Goal: Transaction & Acquisition: Book appointment/travel/reservation

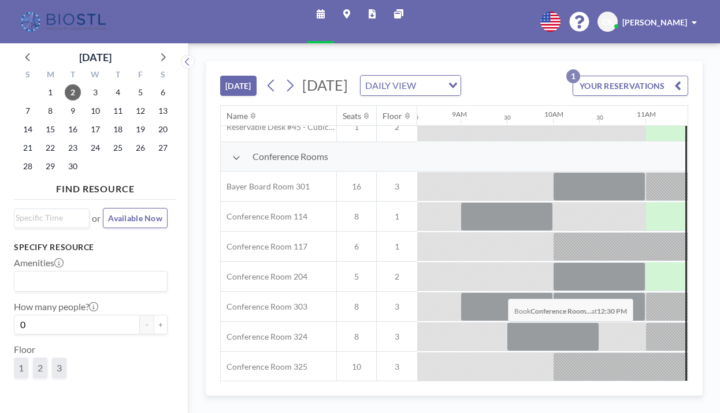
scroll to position [337, 789]
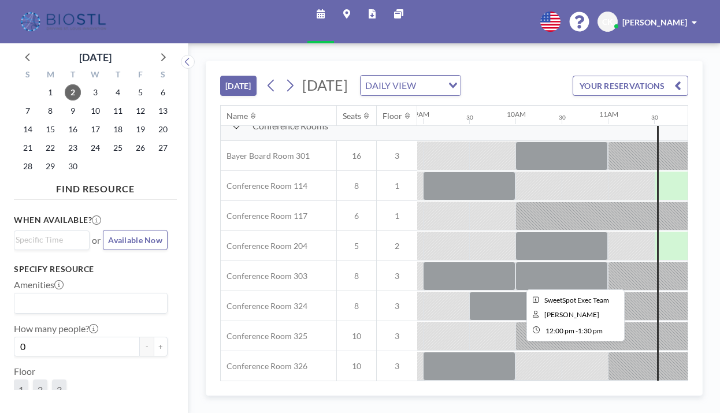
scroll to position [263, 827]
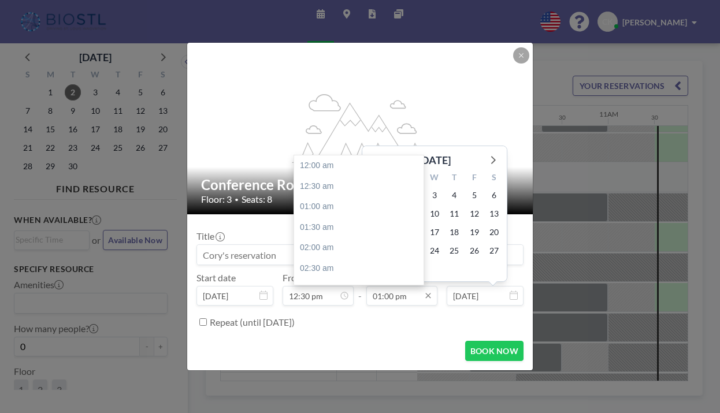
scroll to position [480, 0]
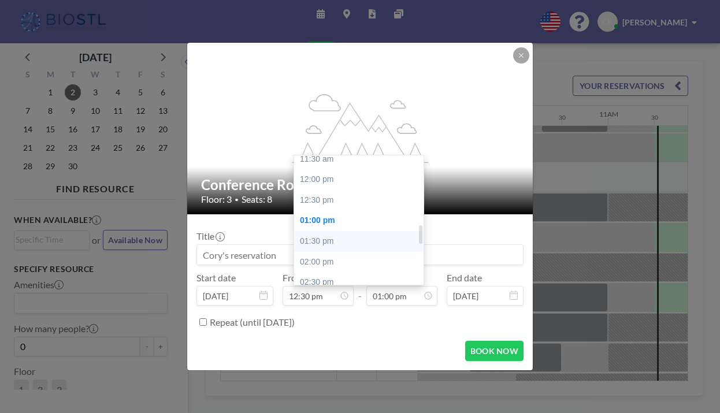
click at [328, 231] on div "01:30 pm" at bounding box center [362, 241] width 136 height 21
type input "01:30 pm"
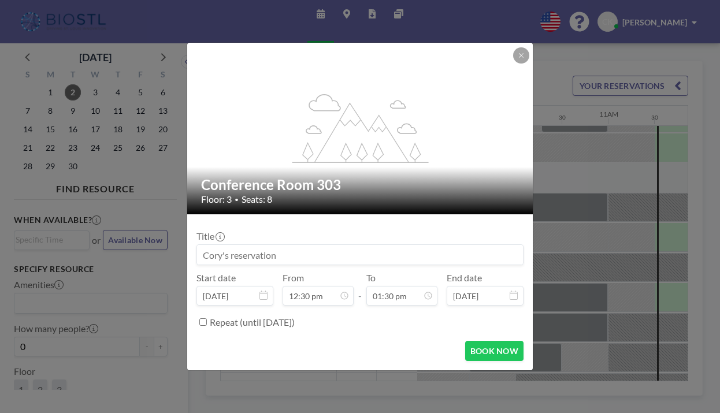
click at [290, 249] on input at bounding box center [360, 255] width 326 height 20
type input "[PERSON_NAME]"
click at [465, 341] on button "BOOK NOW" at bounding box center [494, 351] width 58 height 20
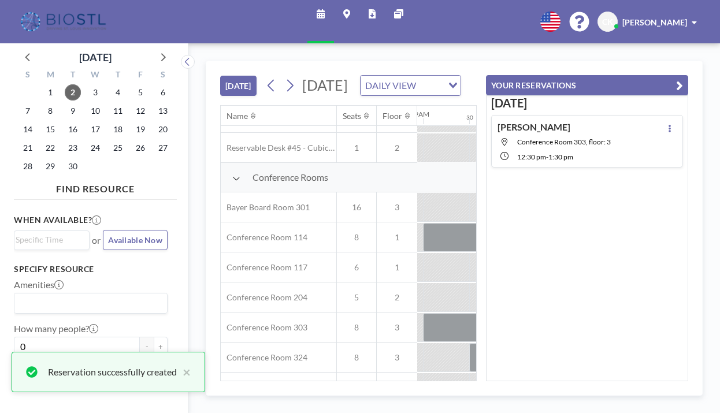
click at [683, 79] on icon "button" at bounding box center [680, 86] width 7 height 14
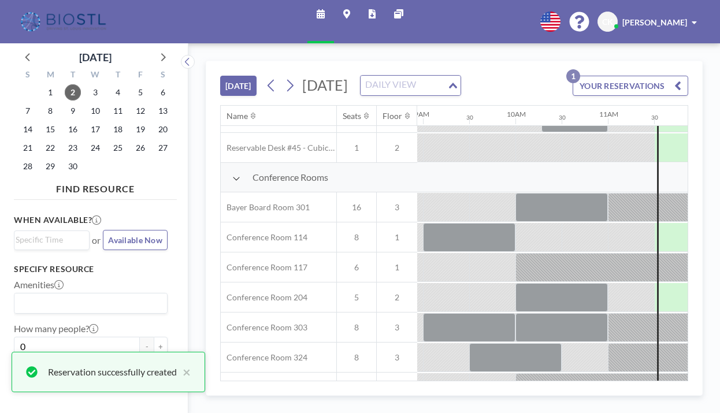
click at [446, 78] on input "Search for option" at bounding box center [404, 85] width 84 height 15
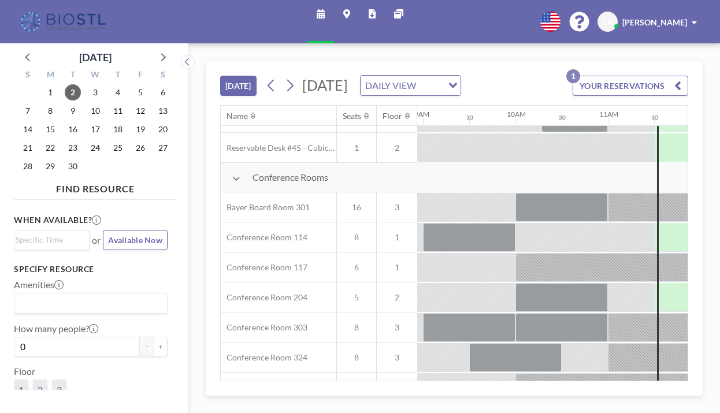
click at [509, 69] on div "TODAY Tuesday, September 2, 2025 DAILY VIEW Loading... YOUR RESERVATIONS 1" at bounding box center [454, 83] width 468 height 44
click at [65, 121] on span "16" at bounding box center [73, 129] width 16 height 16
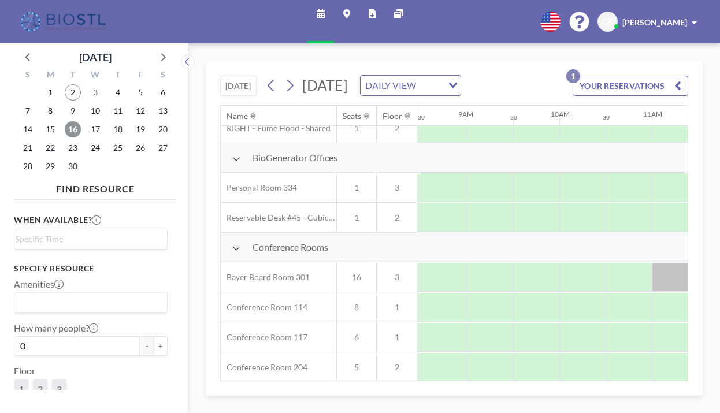
scroll to position [193, 857]
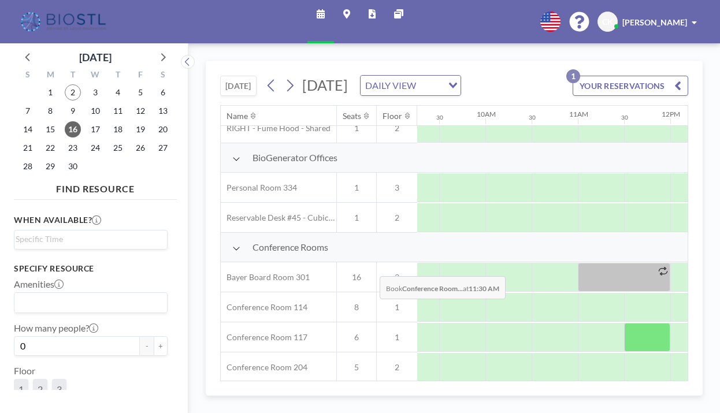
click at [624, 323] on div at bounding box center [647, 337] width 46 height 29
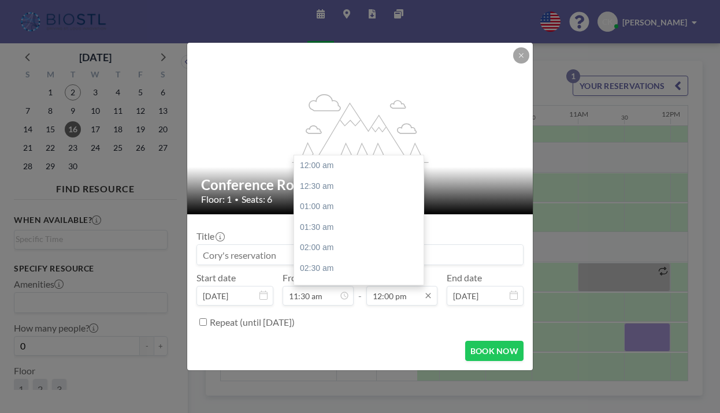
click at [387, 286] on input "12:00 pm" at bounding box center [402, 296] width 71 height 20
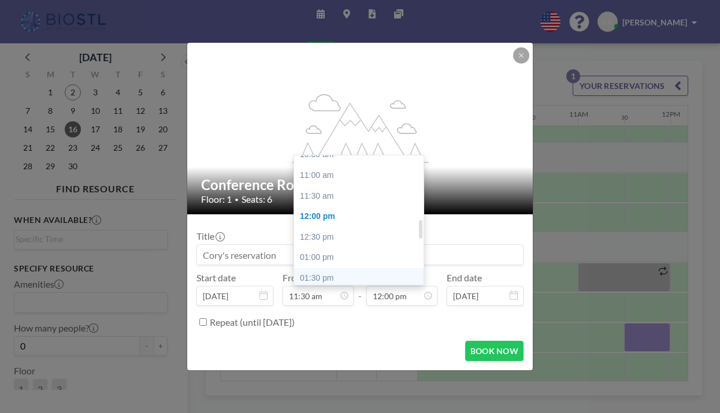
click at [320, 268] on div "01:30 pm" at bounding box center [362, 278] width 136 height 21
type input "01:30 pm"
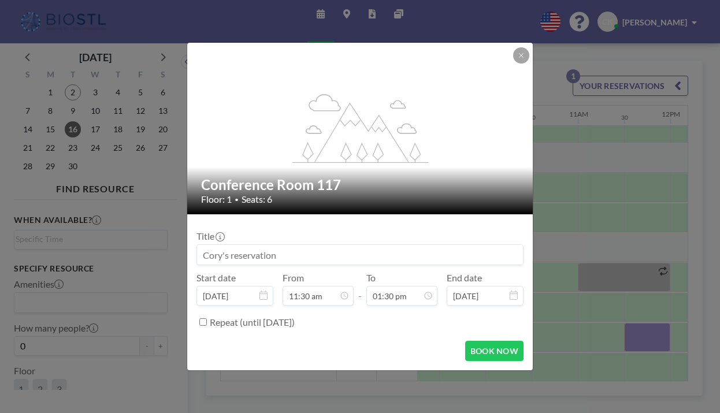
click at [283, 251] on input at bounding box center [360, 255] width 326 height 20
type input "[PERSON_NAME]"
click at [487, 341] on button "BOOK NOW" at bounding box center [494, 351] width 58 height 20
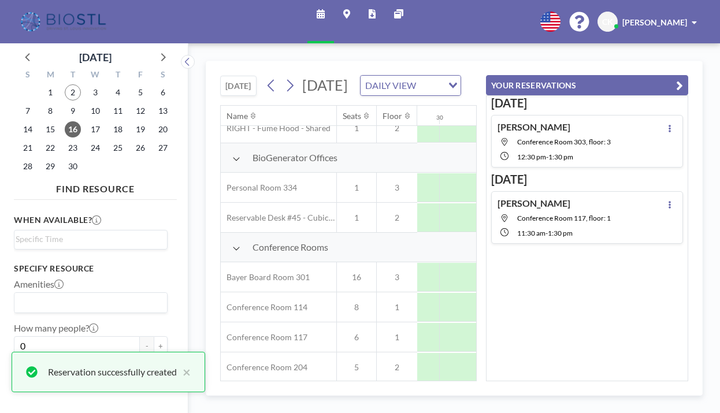
drag, startPoint x: 689, startPoint y: 65, endPoint x: 683, endPoint y: 77, distance: 14.0
click at [683, 79] on icon "button" at bounding box center [680, 86] width 7 height 14
